Goal: Find specific page/section: Find specific page/section

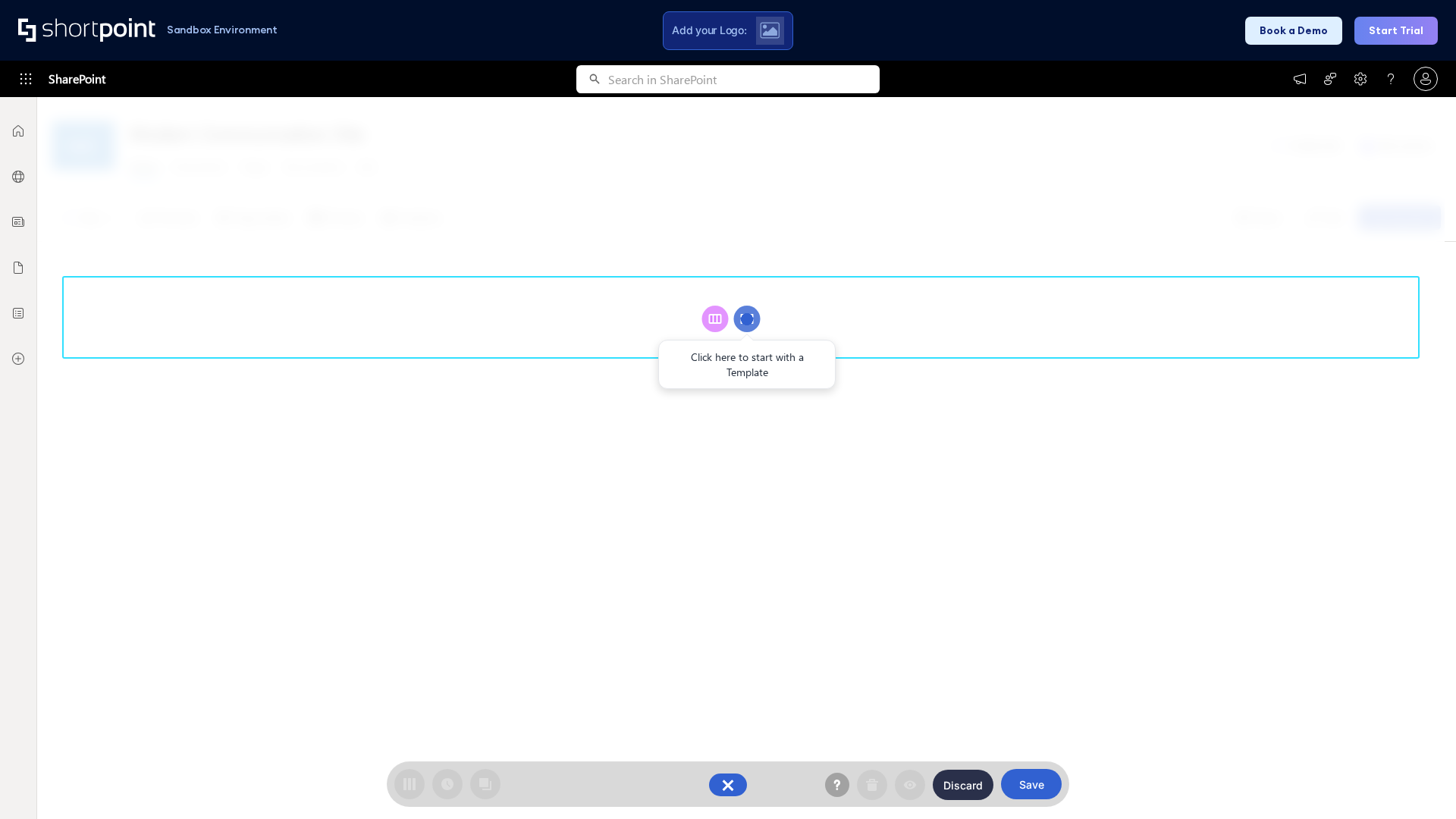
click at [747, 319] on circle at bounding box center [747, 319] width 27 height 27
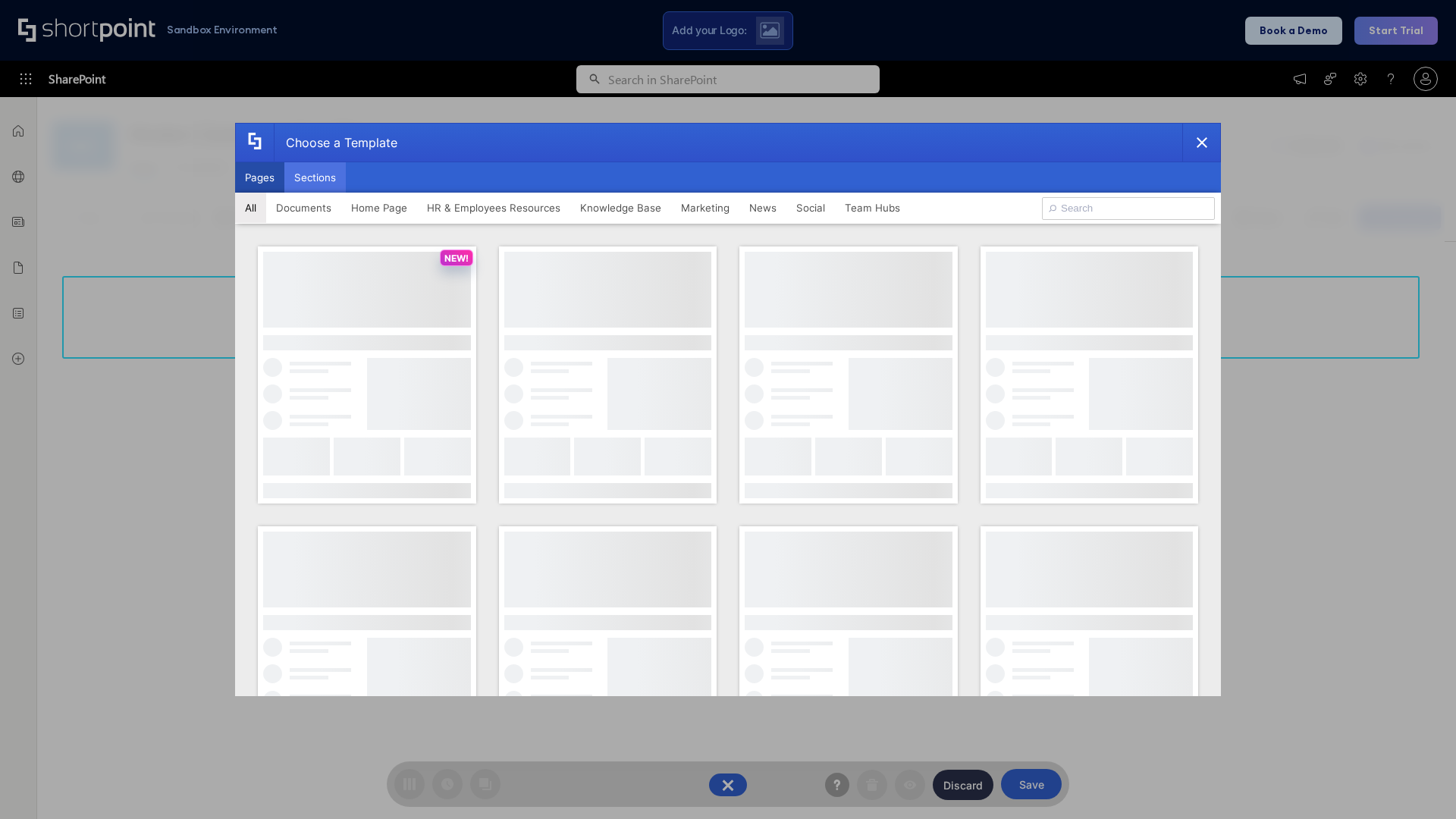
click at [315, 177] on button "Sections" at bounding box center [315, 177] width 62 height 30
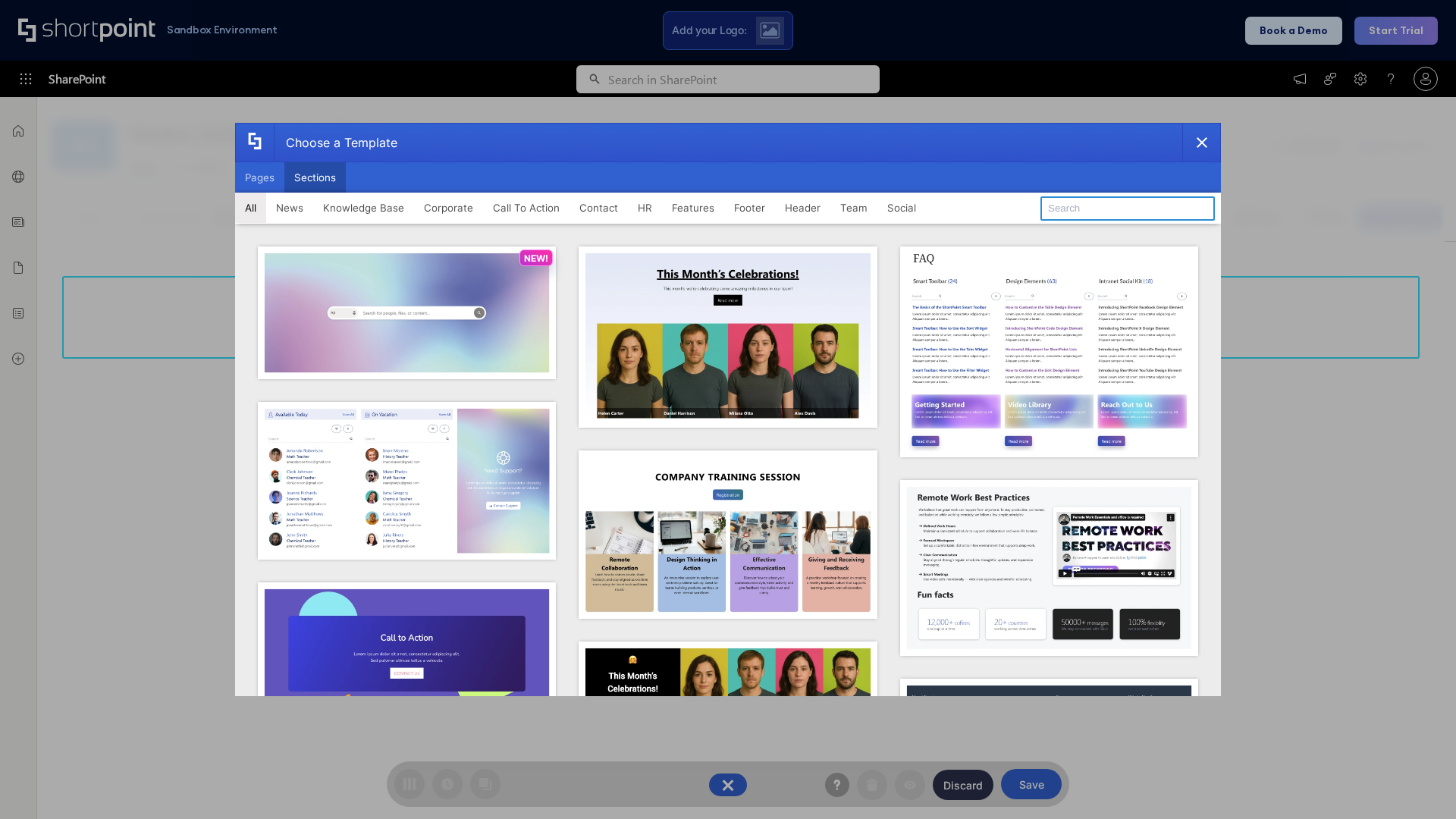
type input "Paralax Cta"
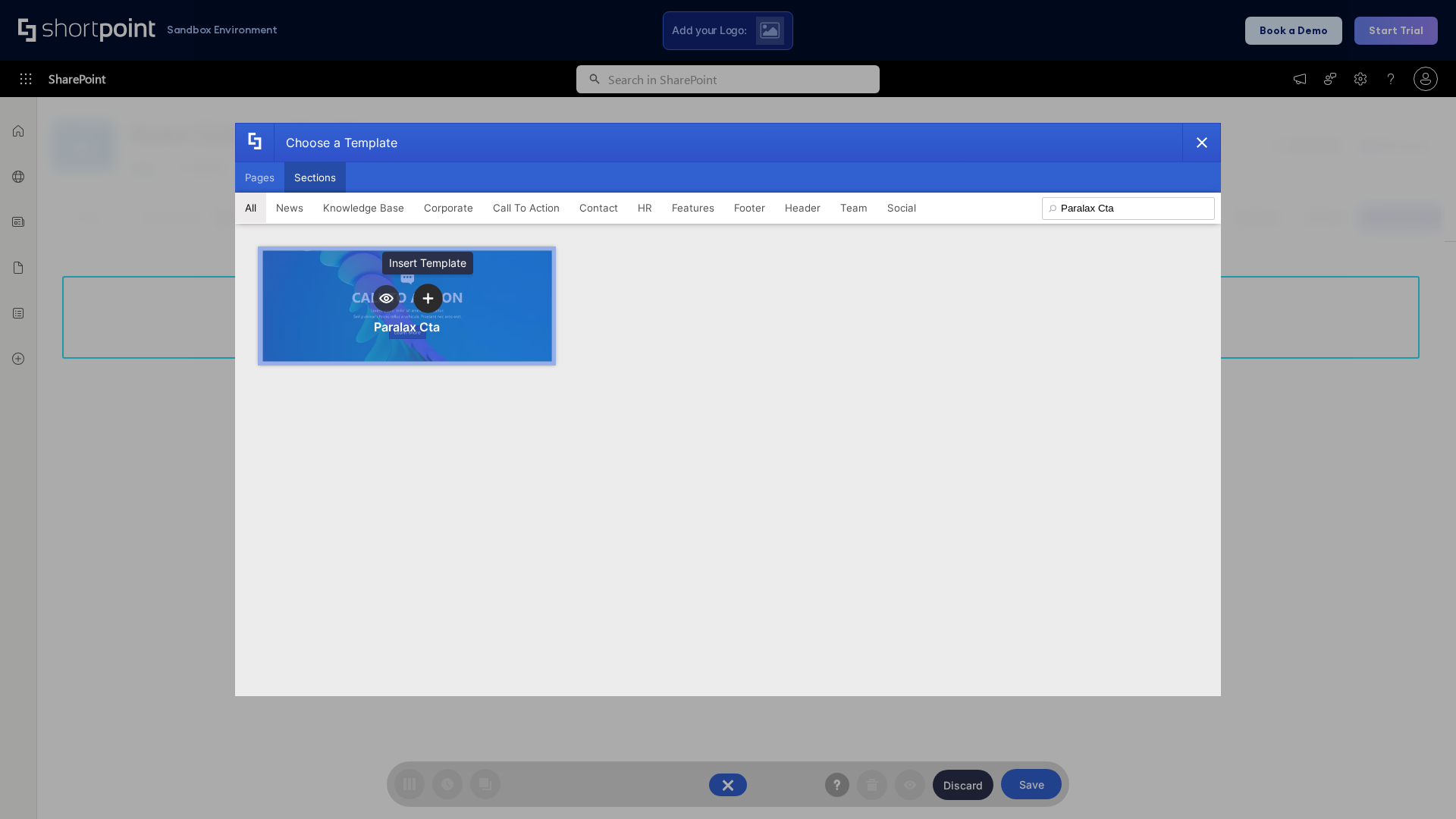
click at [428, 298] on icon "template selector" at bounding box center [428, 298] width 11 height 11
